Goal: Information Seeking & Learning: Learn about a topic

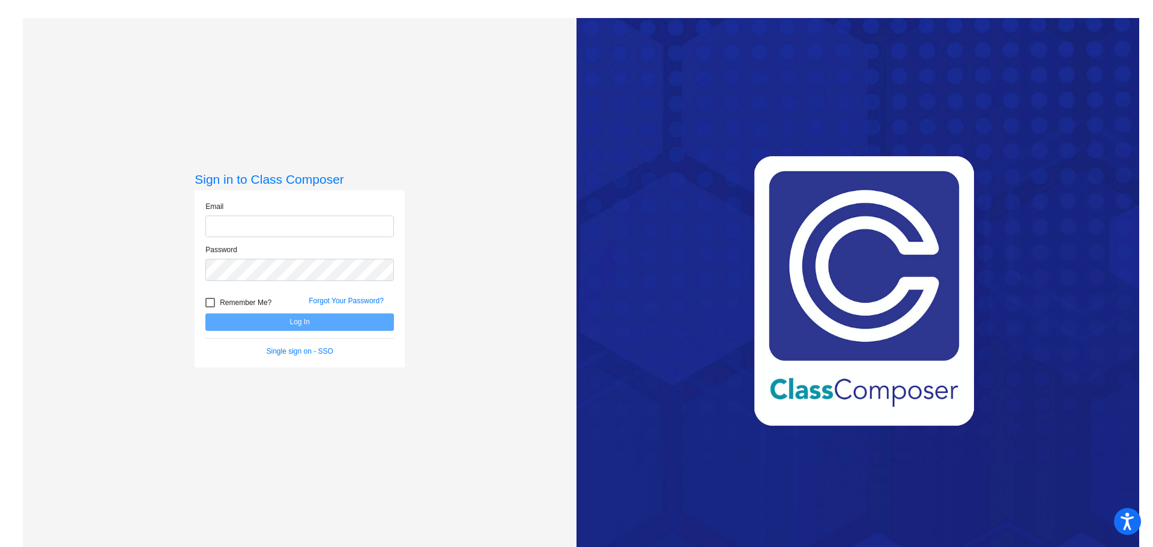
type input "[EMAIL_ADDRESS][DOMAIN_NAME]"
click at [273, 324] on button "Log In" at bounding box center [299, 321] width 189 height 17
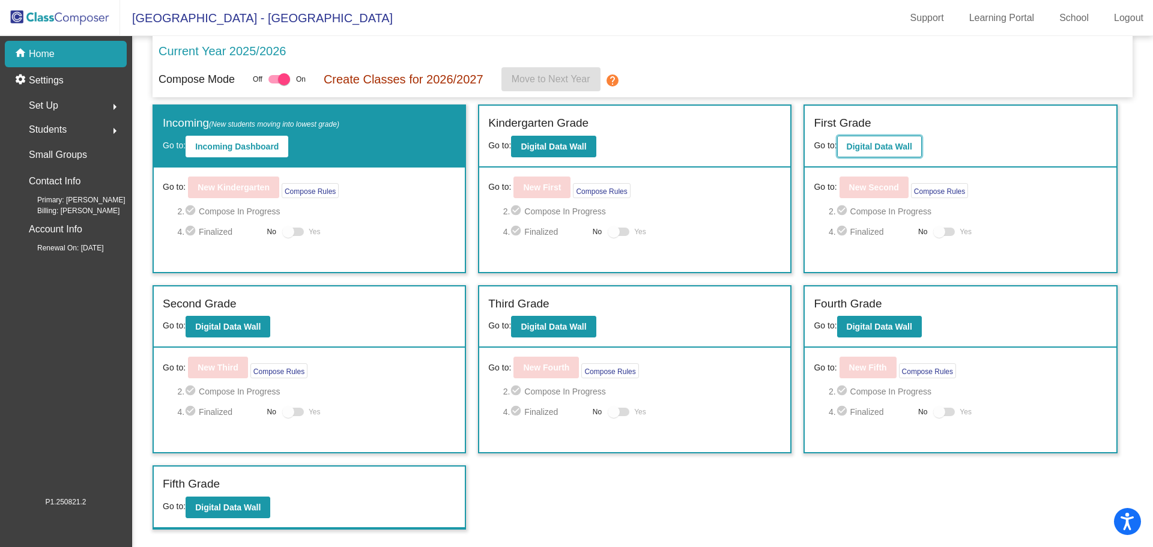
click at [877, 146] on b "Digital Data Wall" at bounding box center [879, 147] width 65 height 10
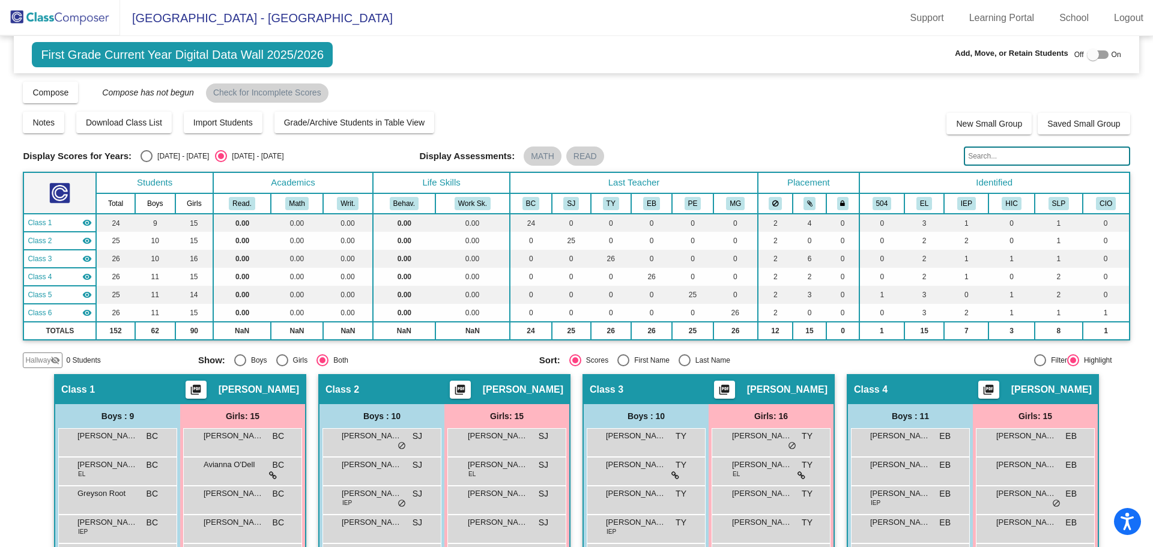
click at [146, 158] on div "Select an option" at bounding box center [146, 156] width 12 height 12
click at [146, 162] on input "[DATE] - [DATE]" at bounding box center [146, 162] width 1 height 1
radio input "true"
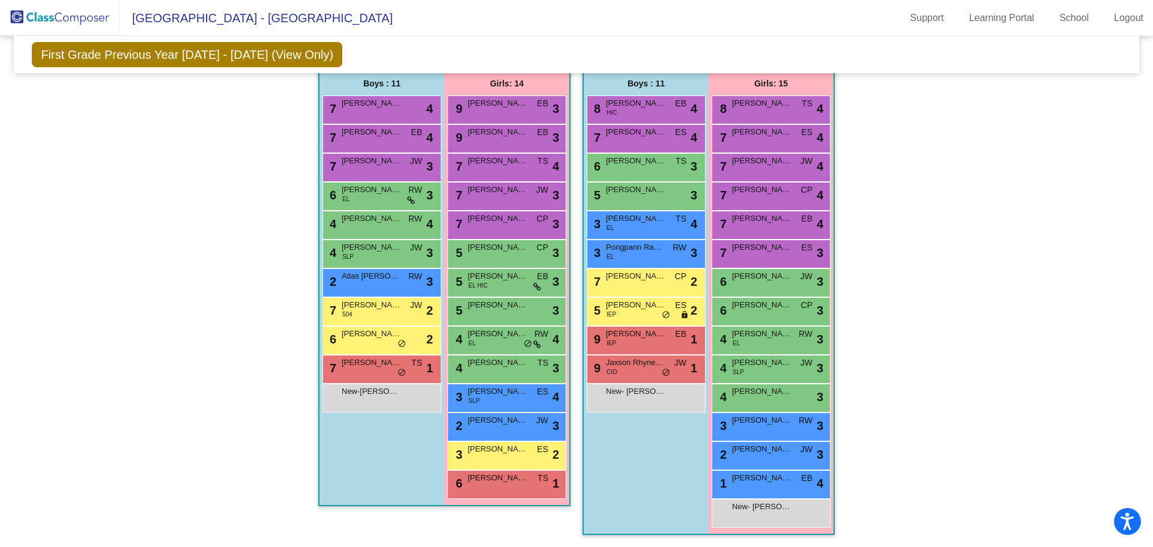
scroll to position [783, 0]
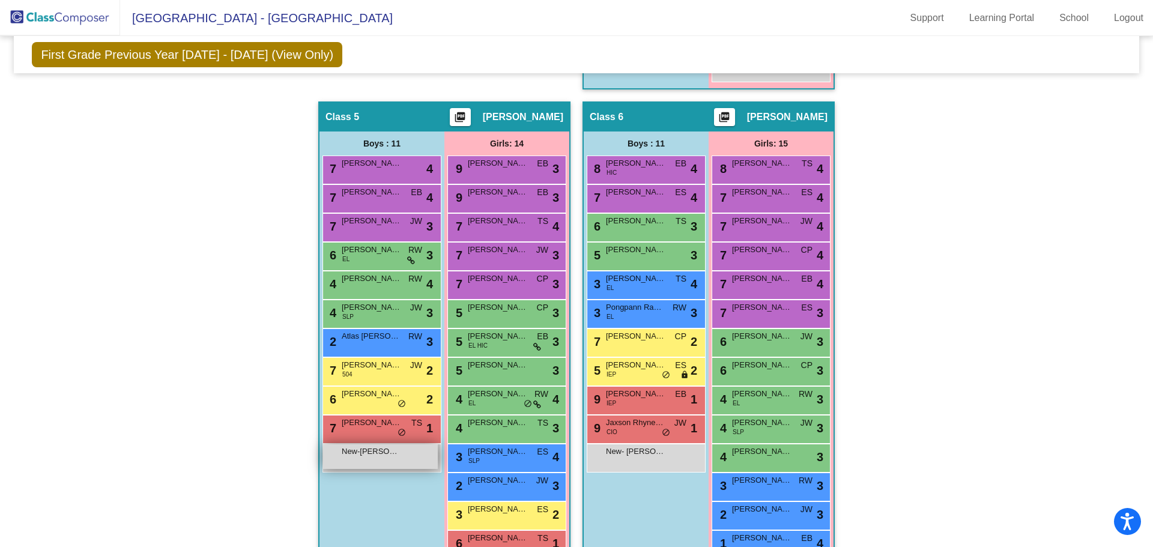
click at [391, 457] on span "New-[PERSON_NAME]" at bounding box center [372, 452] width 60 height 12
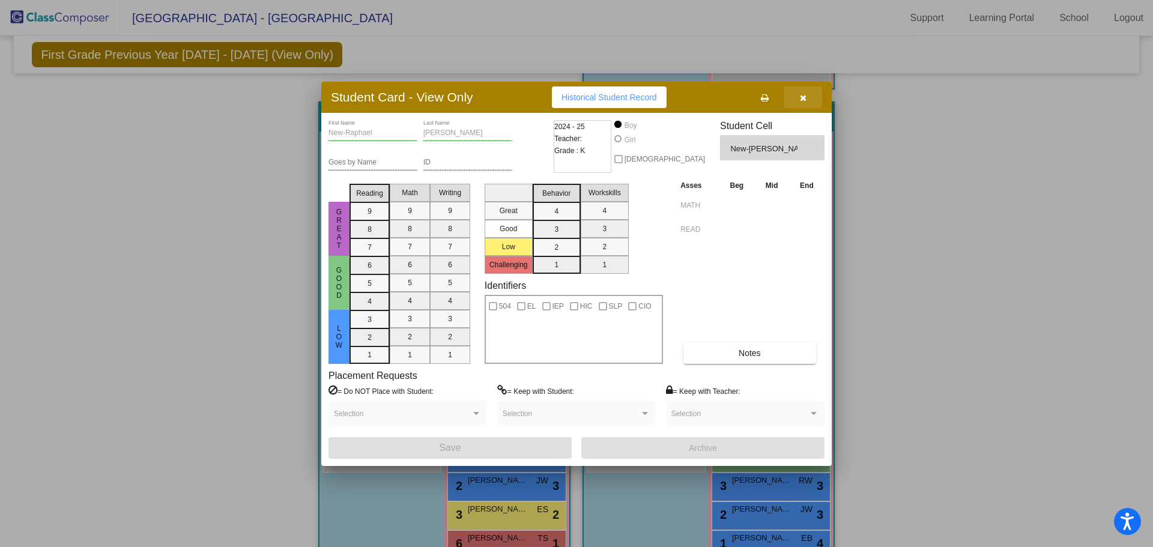
click at [804, 98] on icon "button" at bounding box center [803, 98] width 7 height 8
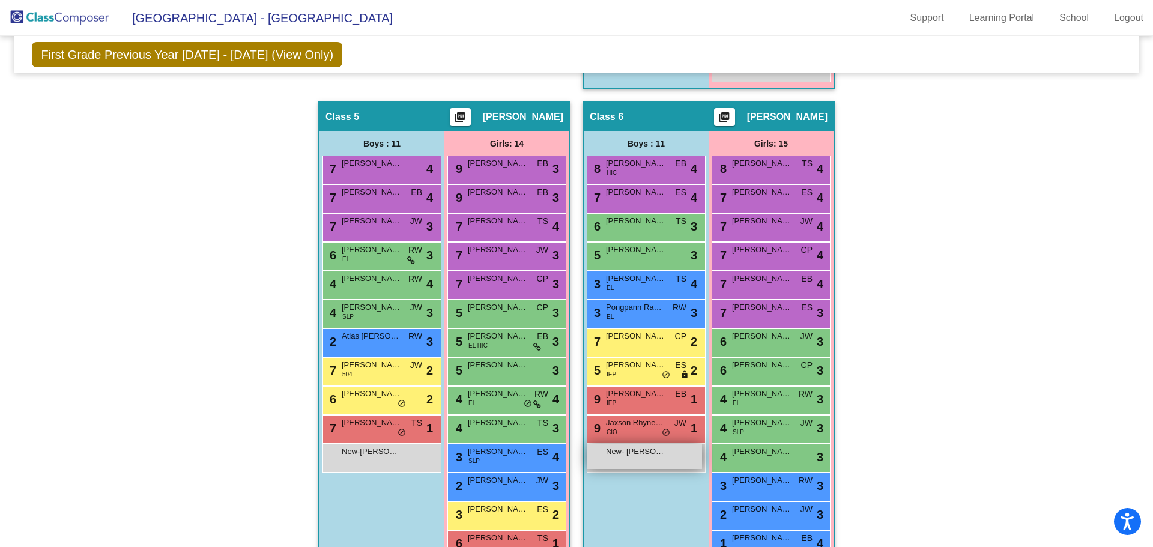
click at [622, 455] on span "New- [PERSON_NAME]" at bounding box center [636, 452] width 60 height 12
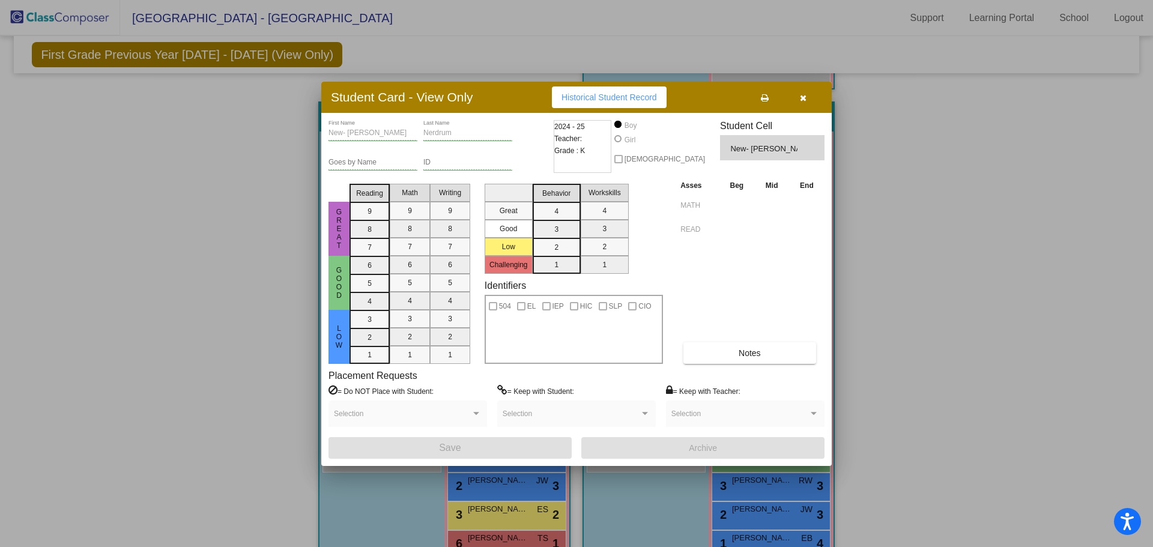
click at [802, 95] on icon "button" at bounding box center [803, 98] width 7 height 8
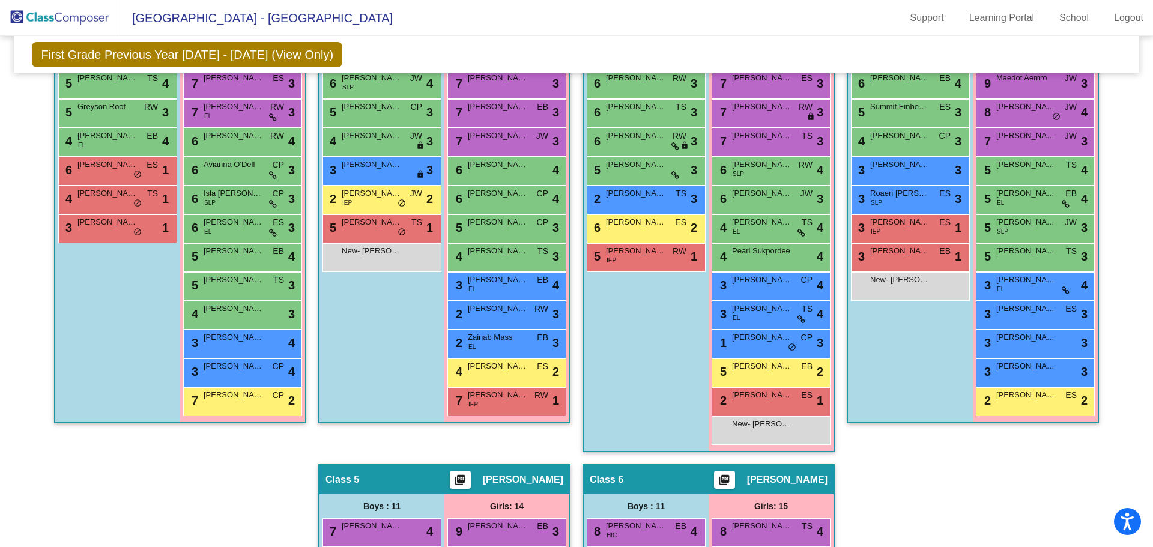
scroll to position [423, 0]
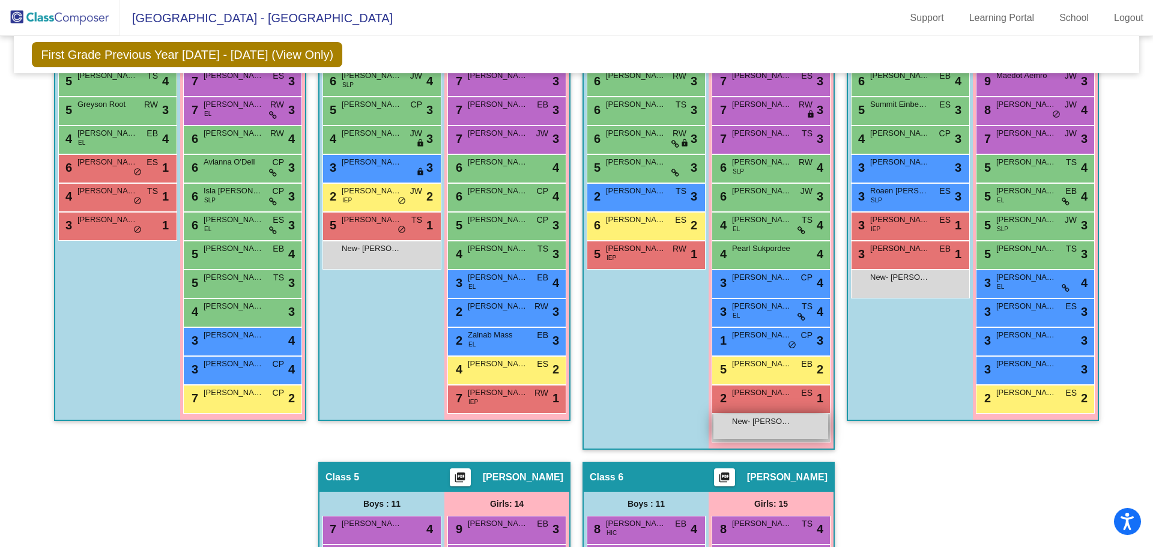
click at [766, 430] on div "New- [PERSON_NAME] lock do_not_disturb_alt" at bounding box center [770, 426] width 115 height 25
click at [0, 0] on div at bounding box center [0, 0] width 0 height 0
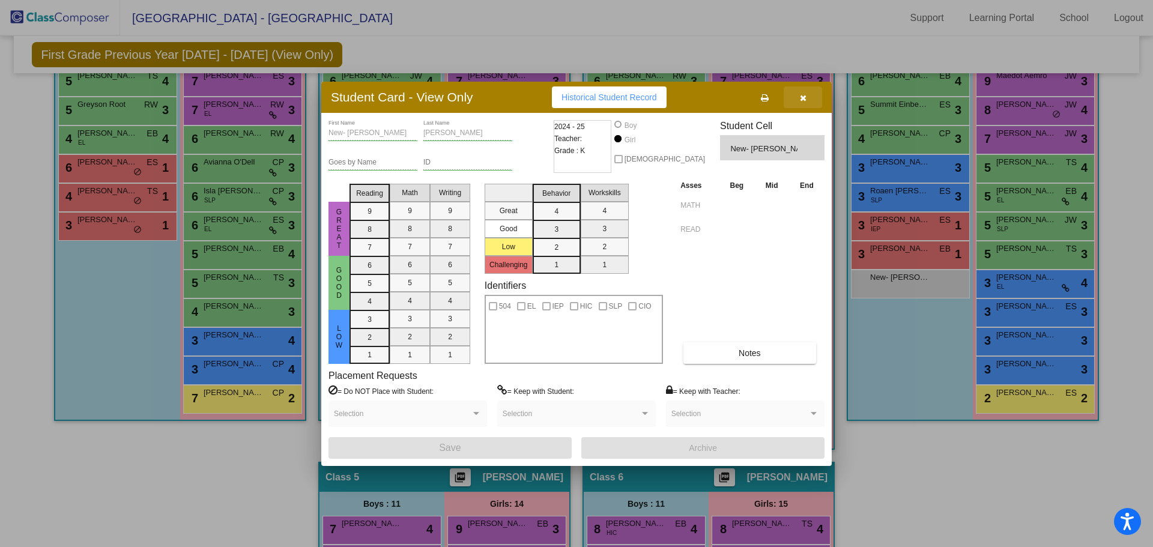
click at [806, 98] on button "button" at bounding box center [803, 97] width 38 height 22
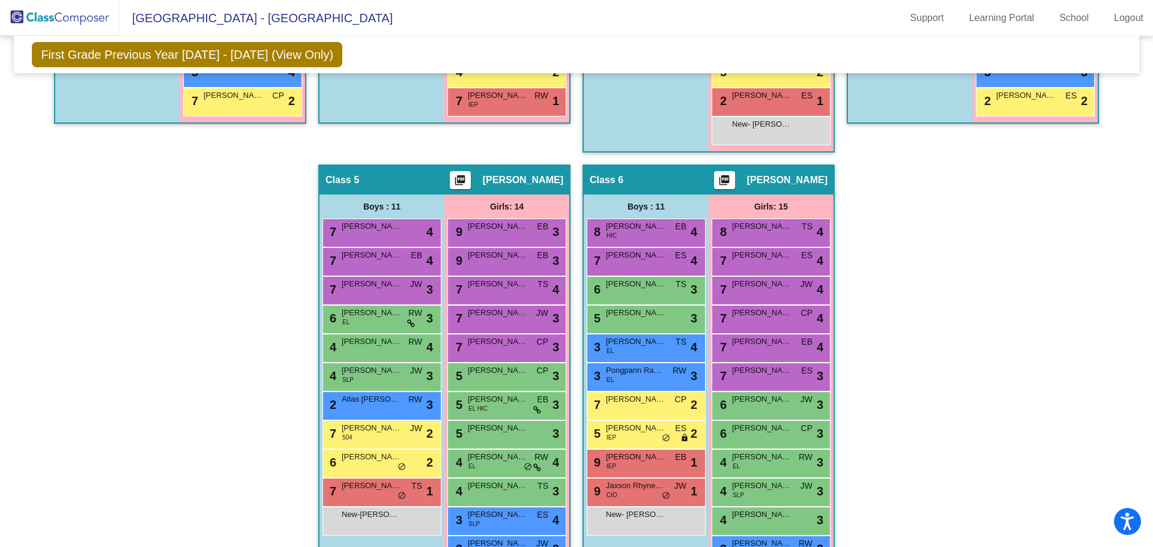
scroll to position [783, 0]
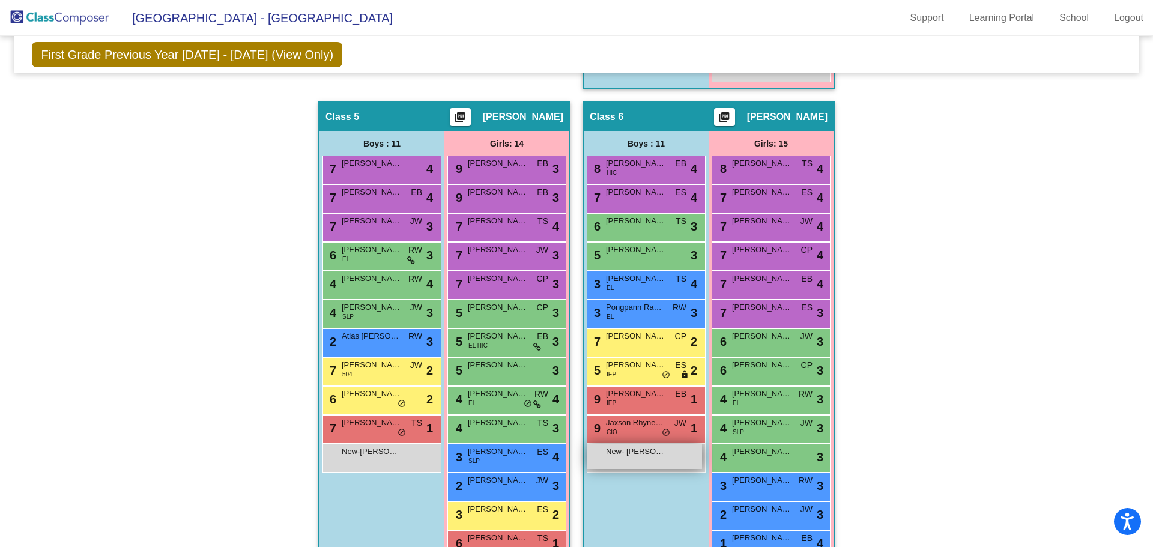
click at [656, 456] on span "New- [PERSON_NAME]" at bounding box center [636, 452] width 60 height 12
